Goal: Transaction & Acquisition: Subscribe to service/newsletter

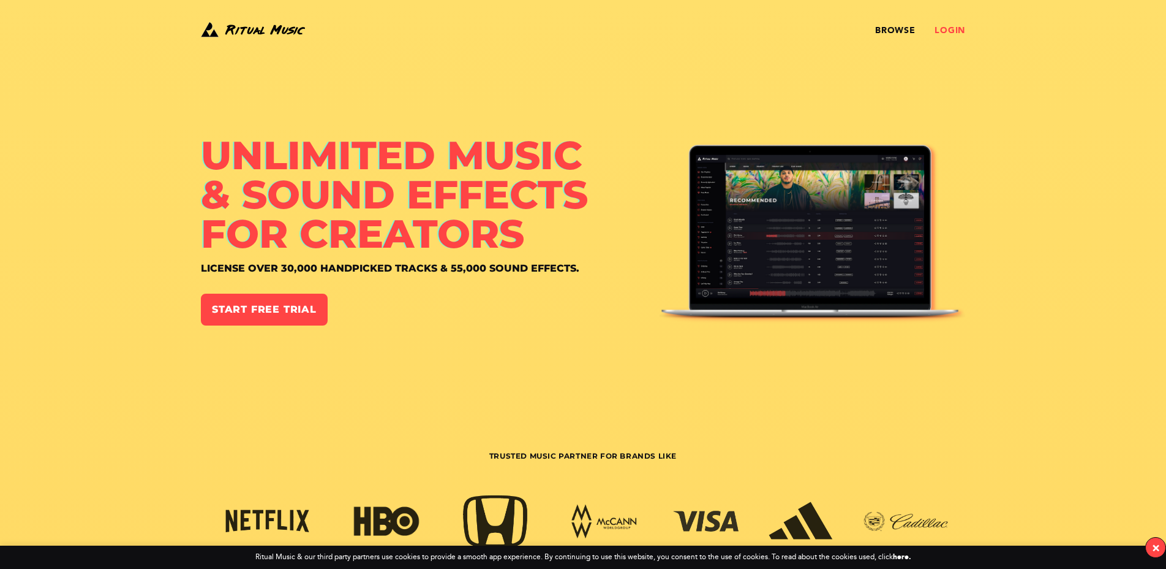
click at [951, 30] on link "Login" at bounding box center [950, 31] width 31 height 10
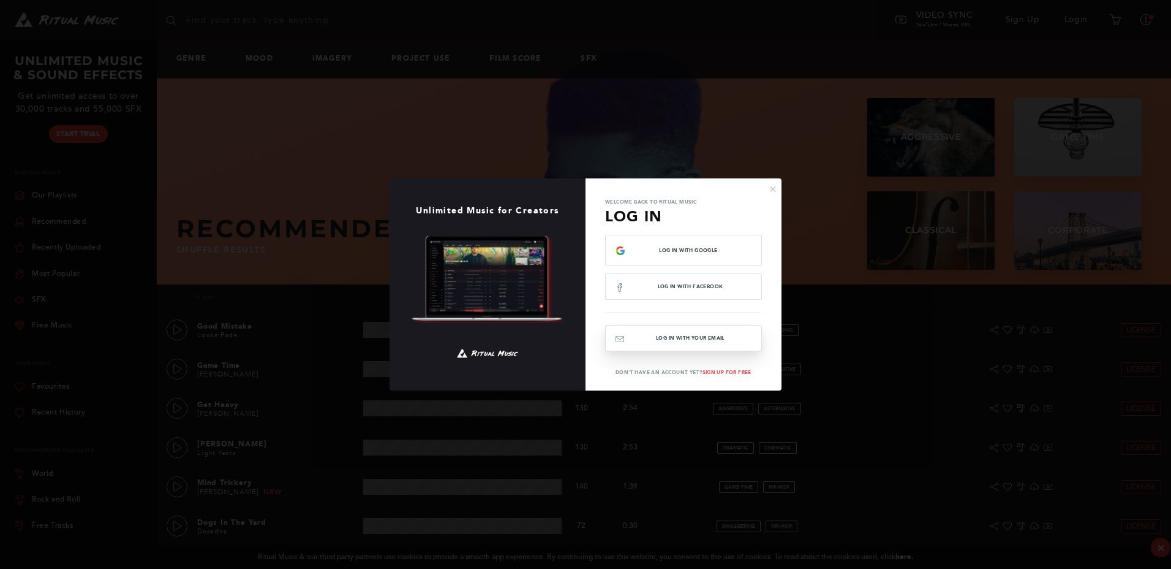
click at [674, 341] on button "Log In with your email" at bounding box center [683, 338] width 157 height 26
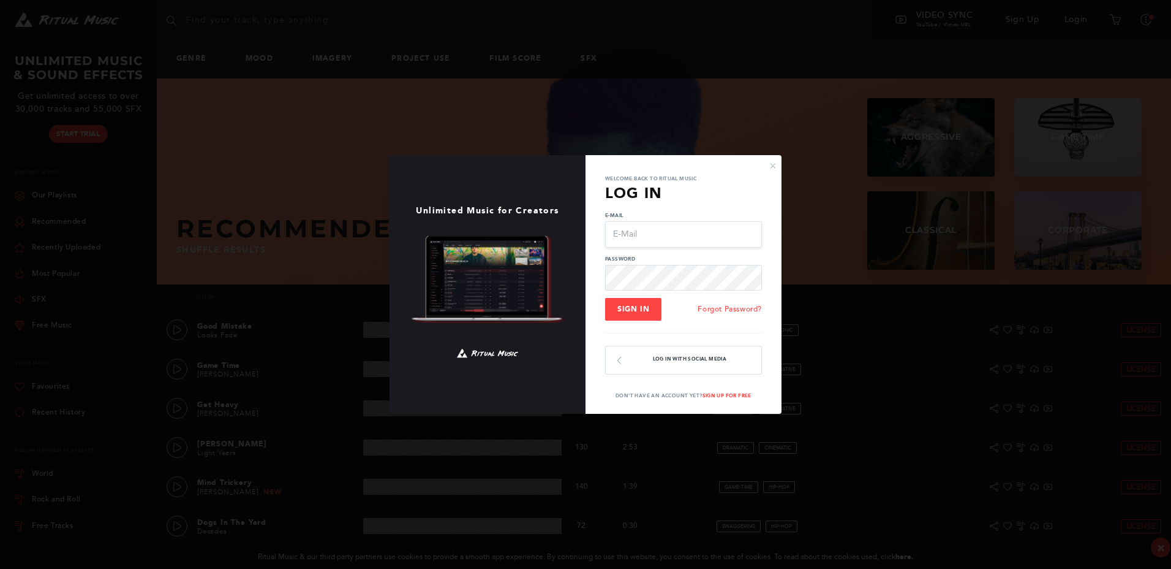
click at [644, 230] on input "E-Mail" at bounding box center [683, 234] width 157 height 26
paste input "[EMAIL_ADDRESS][DOMAIN_NAME]"
type input "[EMAIL_ADDRESS][DOMAIN_NAME]"
click at [636, 316] on button "Sign In" at bounding box center [633, 309] width 56 height 23
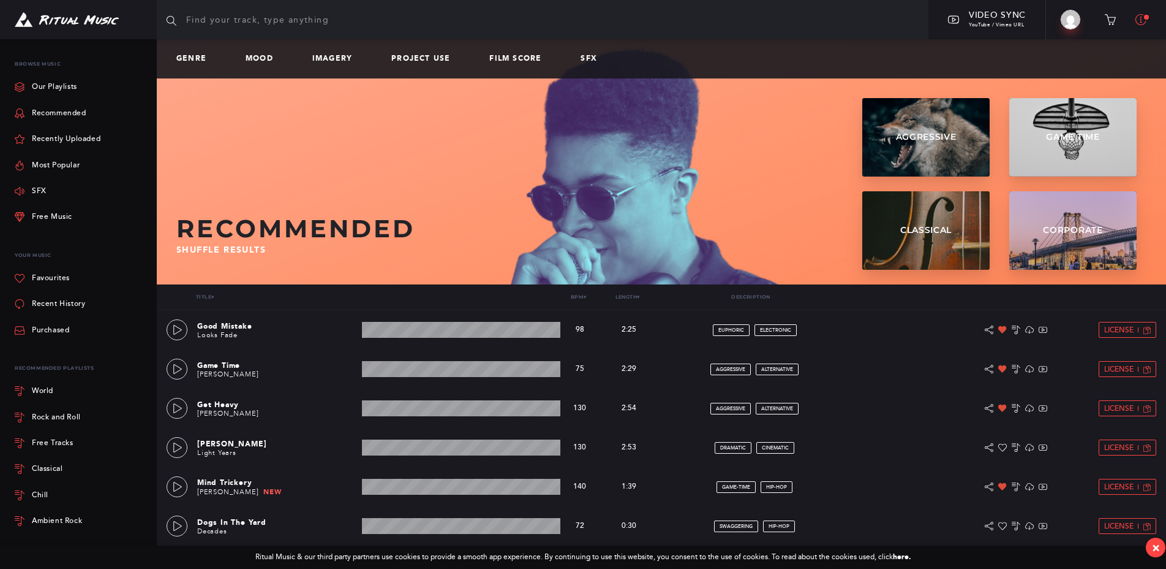
click at [1145, 15] on span at bounding box center [1146, 16] width 7 height 7
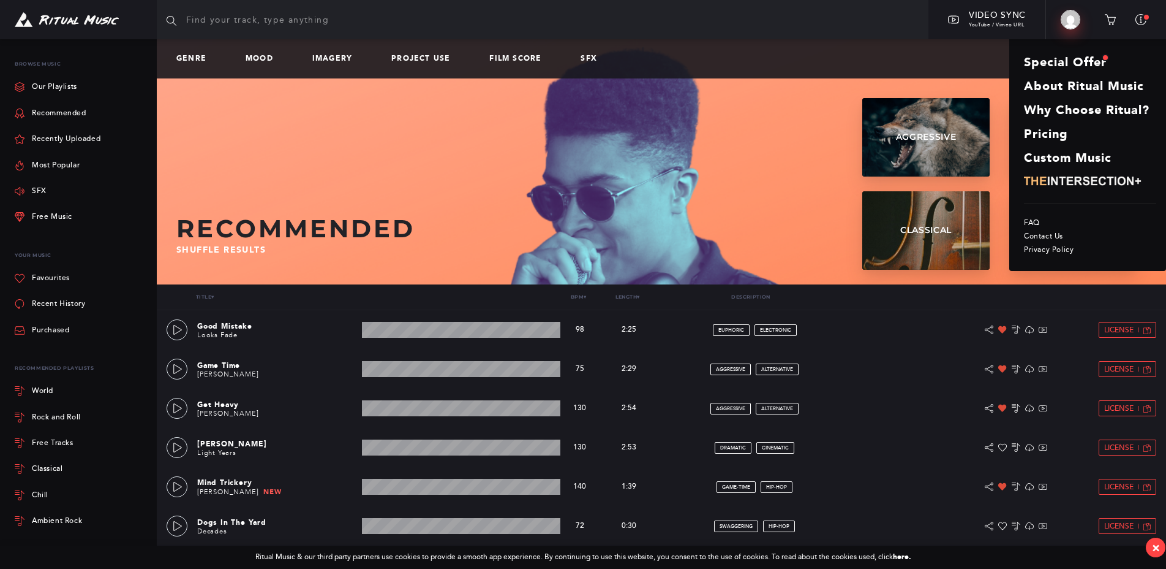
click at [1070, 20] on img at bounding box center [1071, 20] width 20 height 20
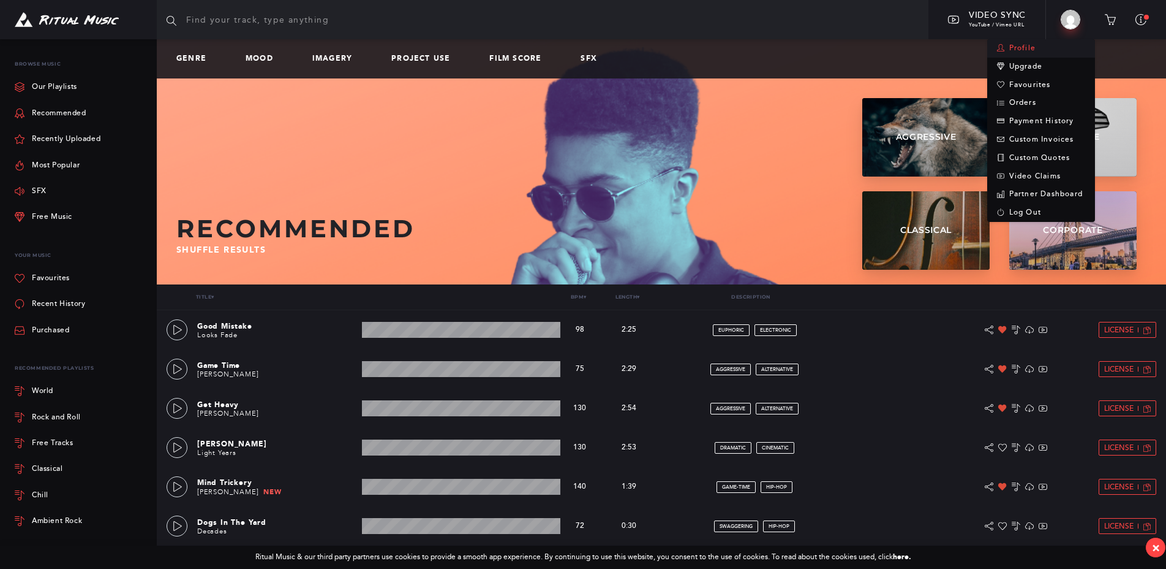
click at [1019, 49] on link "Profile" at bounding box center [1042, 48] width 108 height 18
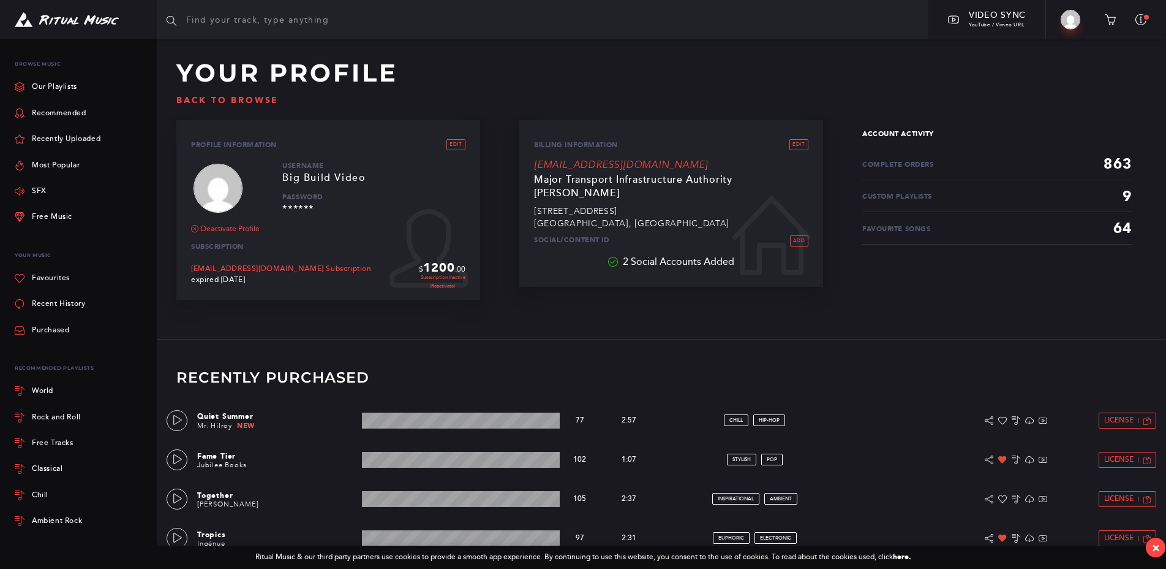
click at [439, 284] on link "(Reactivate)" at bounding box center [442, 285] width 47 height 8
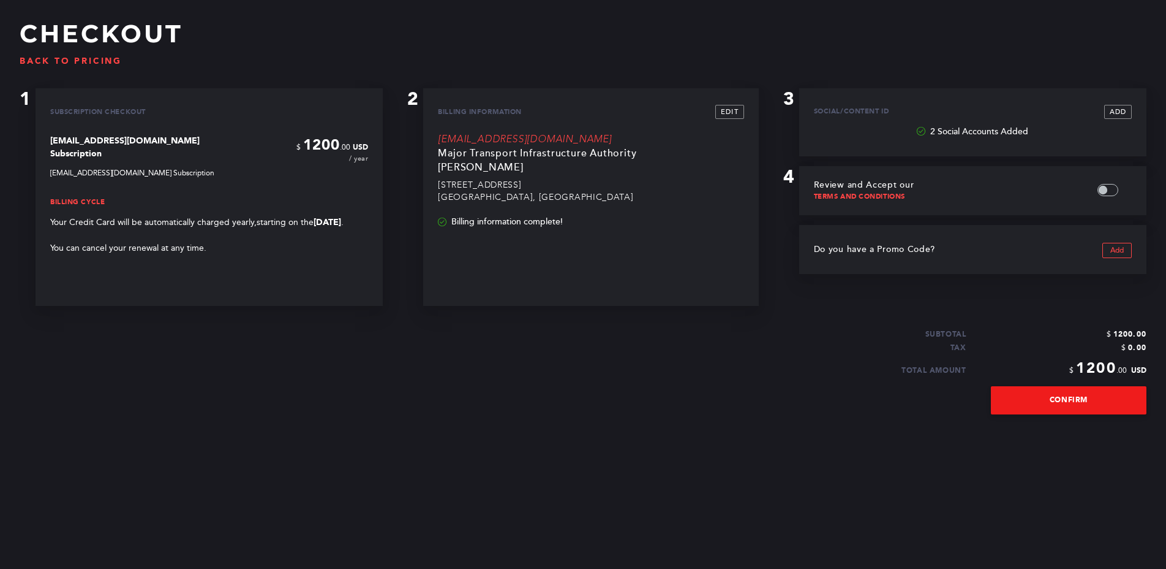
click at [1065, 398] on link "Confirm" at bounding box center [1069, 400] width 156 height 28
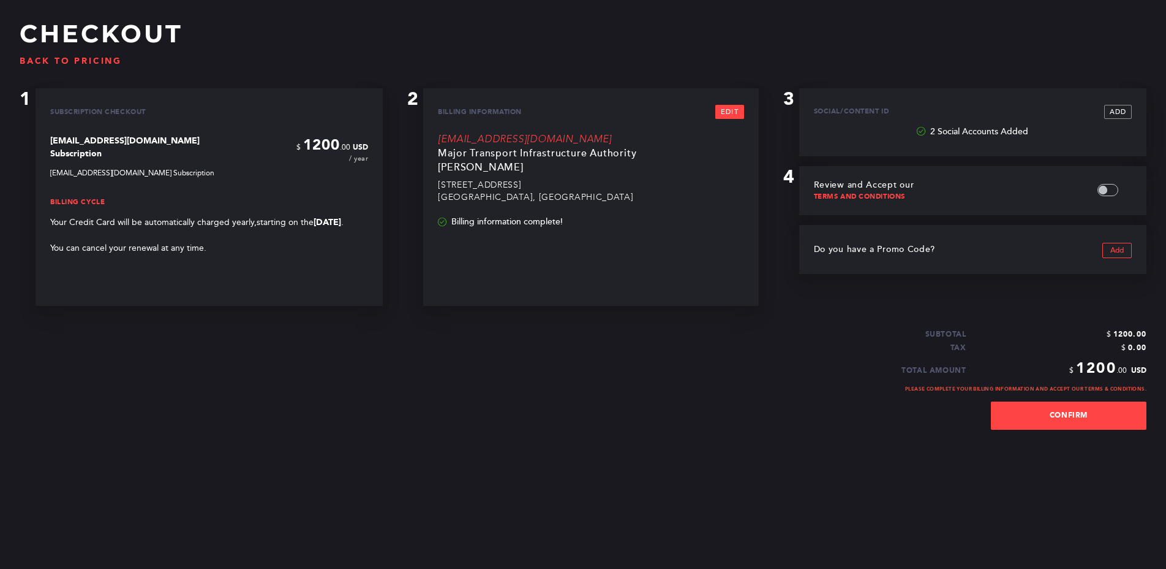
click at [728, 110] on link "Edit" at bounding box center [730, 112] width 28 height 14
select select "Australia"
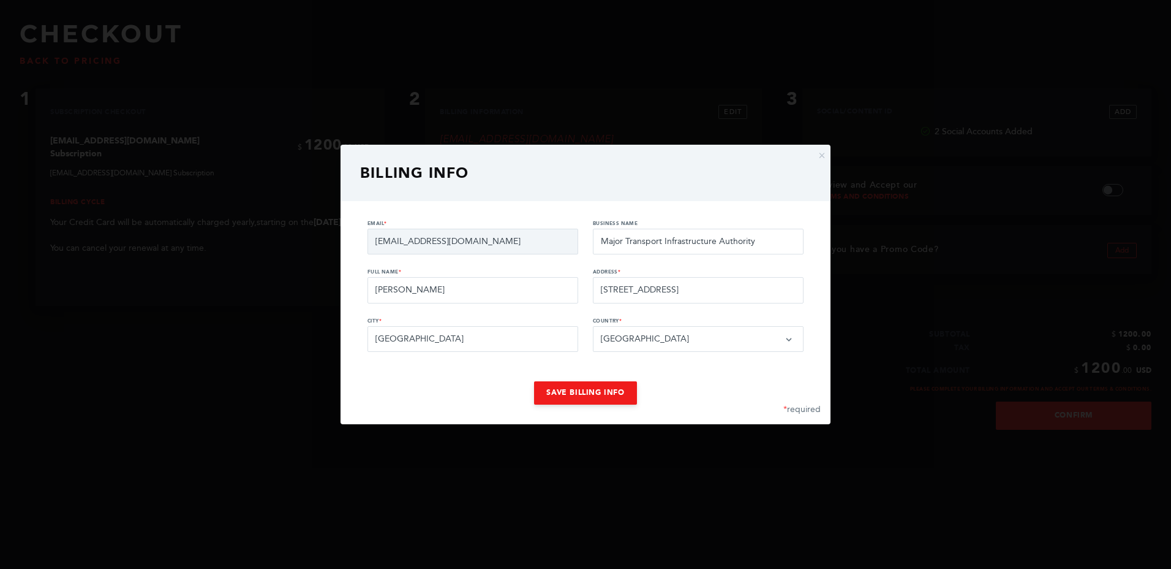
click at [598, 397] on button "Save Billing Info" at bounding box center [585, 392] width 102 height 23
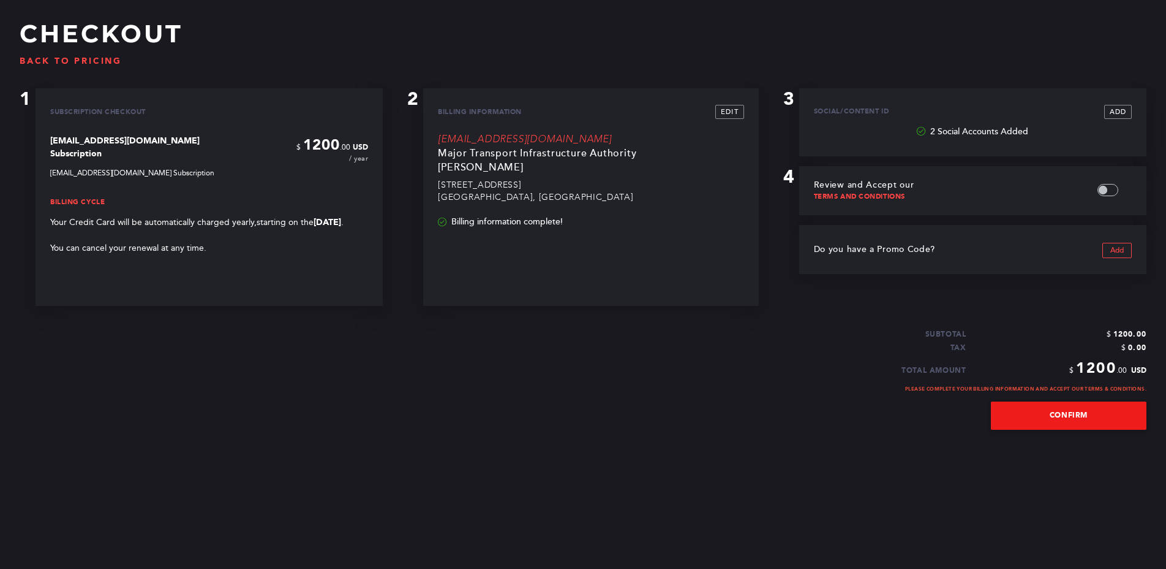
click at [1069, 413] on link "Confirm" at bounding box center [1069, 415] width 156 height 28
click at [1106, 192] on input "checkbox" at bounding box center [1115, 191] width 34 height 10
checkbox input "true"
click at [1057, 412] on link "Confirm" at bounding box center [1069, 415] width 156 height 28
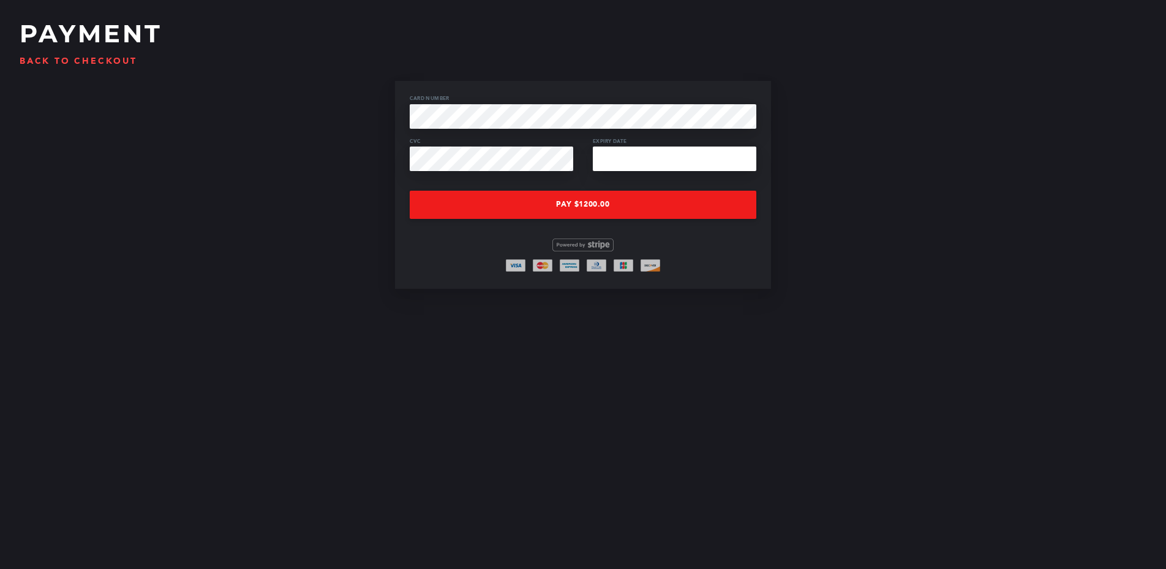
click at [581, 205] on span "Pay $1200.00" at bounding box center [582, 204] width 53 height 9
